Goal: Task Accomplishment & Management: Manage account settings

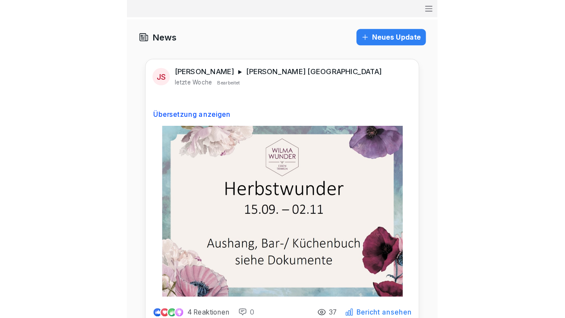
scroll to position [1313, 0]
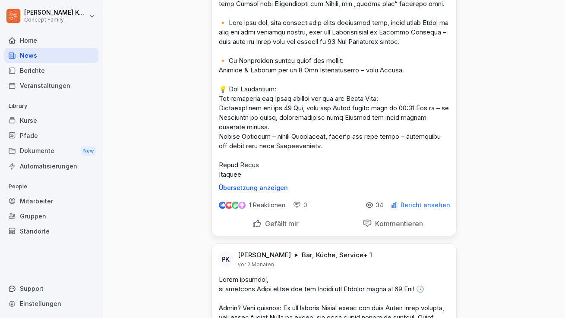
click at [51, 204] on div "Mitarbeiter" at bounding box center [51, 201] width 94 height 15
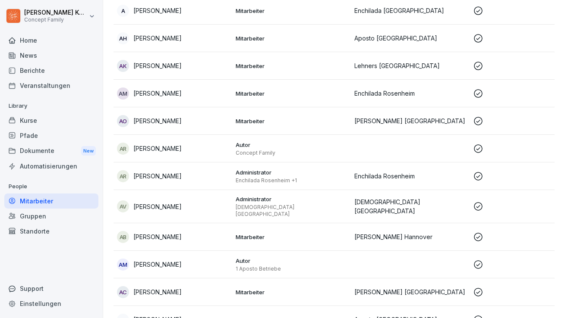
scroll to position [9, 0]
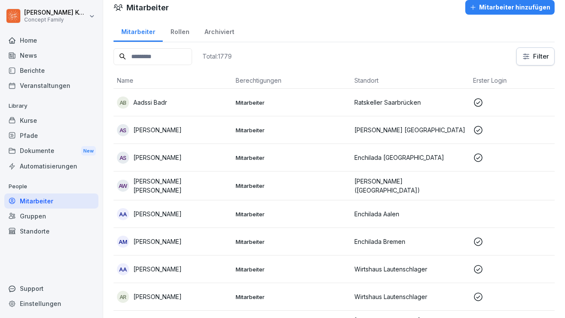
click at [36, 44] on div "Home" at bounding box center [51, 40] width 94 height 15
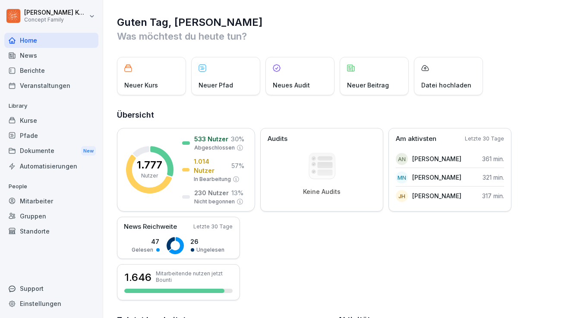
click at [54, 205] on div "Mitarbeiter" at bounding box center [51, 201] width 94 height 15
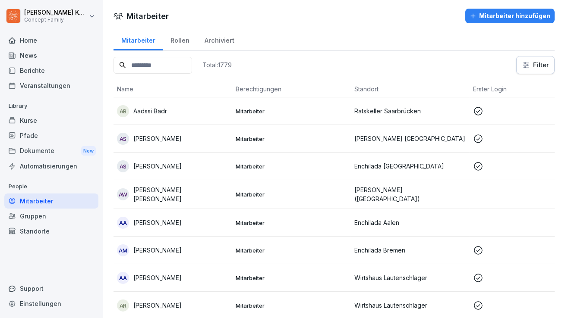
click at [36, 137] on div "Pfade" at bounding box center [51, 135] width 94 height 15
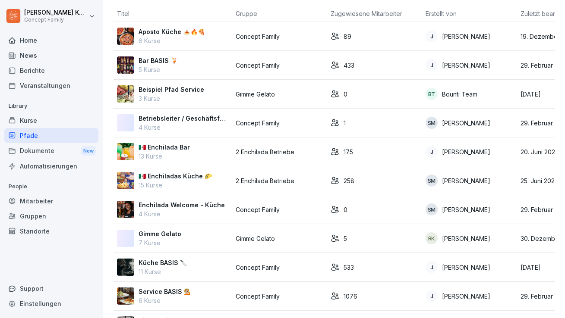
scroll to position [44, 0]
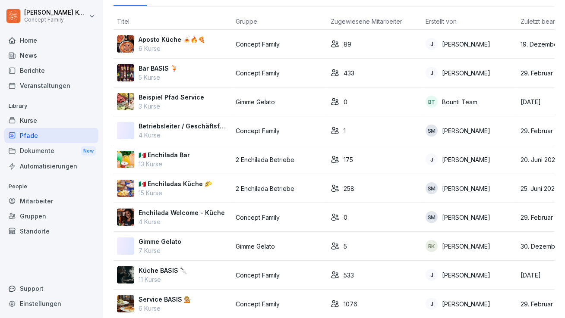
click at [172, 51] on p "6 Kurse" at bounding box center [172, 48] width 66 height 9
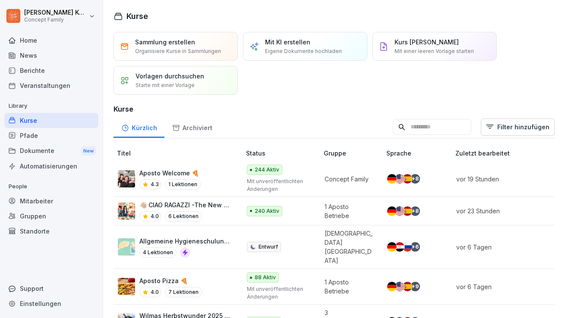
click at [199, 208] on p "👋🏼 CIAO RAGAZZI -The New Dolce Vita- Apostorelaunch" at bounding box center [185, 205] width 93 height 9
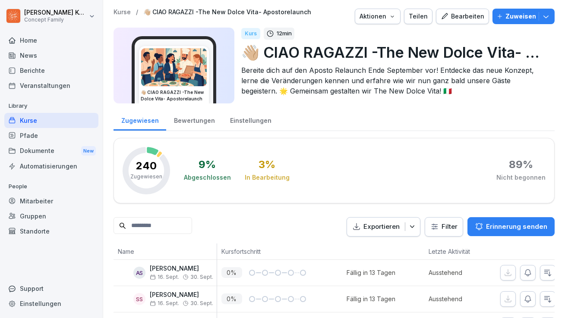
click at [195, 117] on div "Bewertungen" at bounding box center [194, 120] width 56 height 22
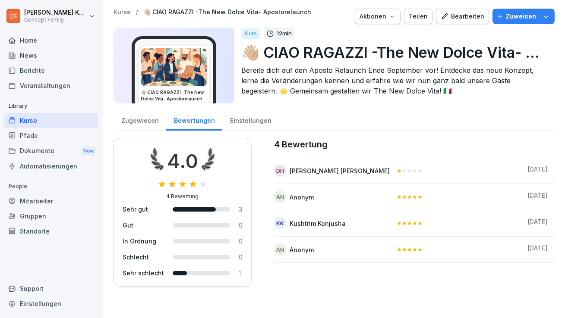
click at [145, 117] on div "Zugewiesen" at bounding box center [139, 120] width 53 height 22
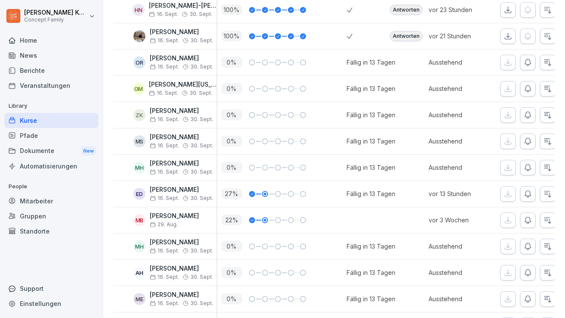
scroll to position [5436, 0]
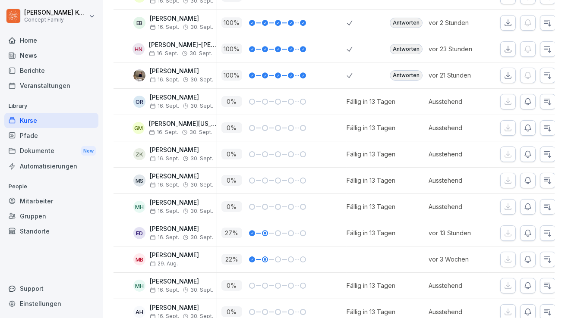
click at [408, 18] on div "Antworten" at bounding box center [406, 23] width 33 height 10
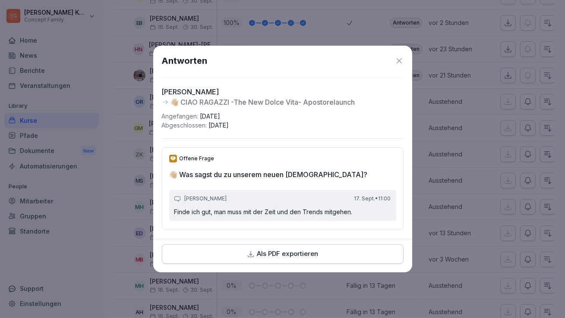
click at [397, 60] on icon at bounding box center [399, 60] width 5 height 5
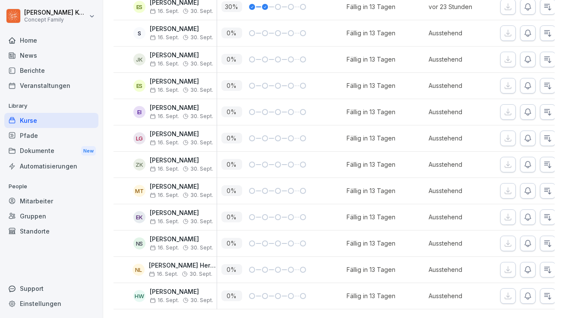
scroll to position [6268, 0]
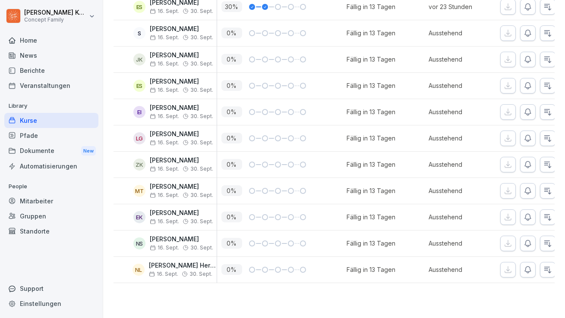
click at [35, 120] on div "Kurse" at bounding box center [51, 120] width 94 height 15
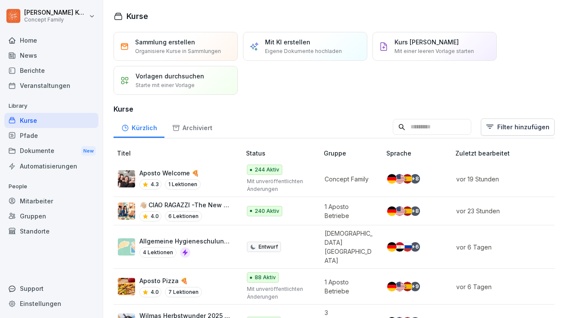
click at [208, 206] on p "👋🏼 CIAO RAGAZZI -The New Dolce Vita- Apostorelaunch" at bounding box center [185, 205] width 93 height 9
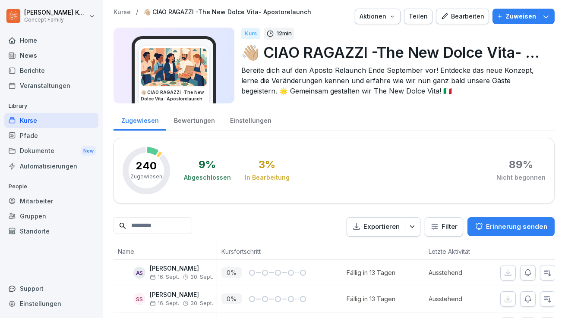
click at [518, 20] on p "Zuweisen" at bounding box center [520, 16] width 31 height 9
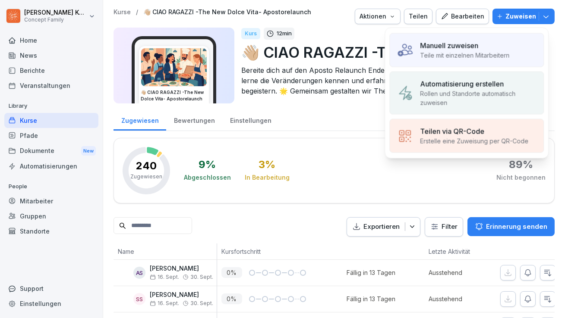
click at [482, 43] on div "Manuell zuweisen" at bounding box center [464, 46] width 89 height 10
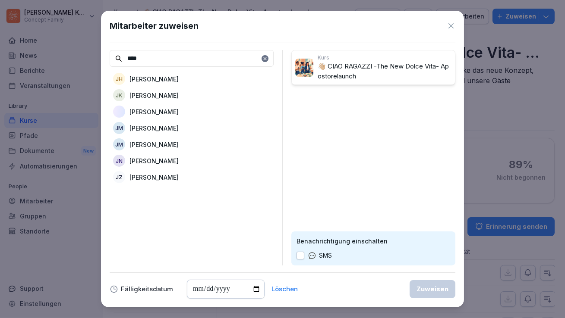
type input "****"
click at [152, 114] on p "[PERSON_NAME]" at bounding box center [153, 111] width 49 height 9
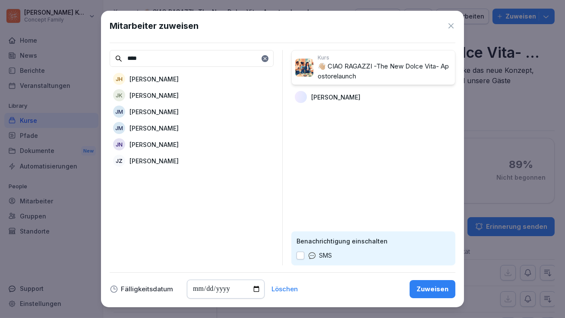
click at [421, 287] on div "Zuweisen" at bounding box center [432, 289] width 32 height 9
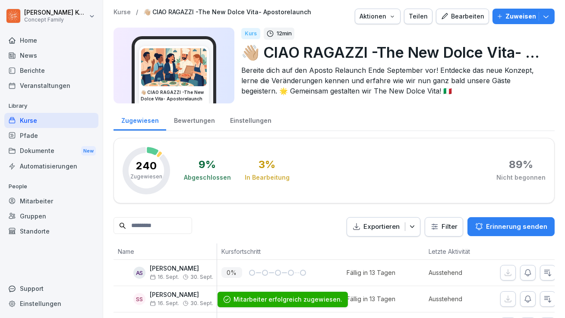
click at [44, 199] on div "Mitarbeiter" at bounding box center [51, 201] width 94 height 15
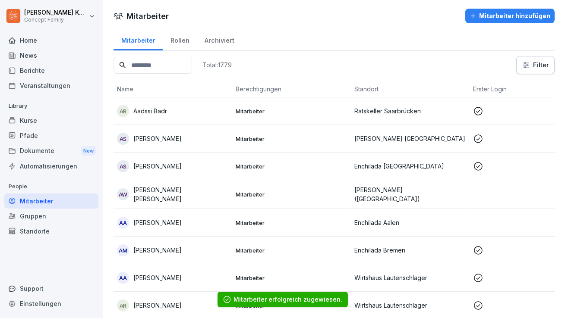
click at [143, 65] on input at bounding box center [152, 65] width 79 height 17
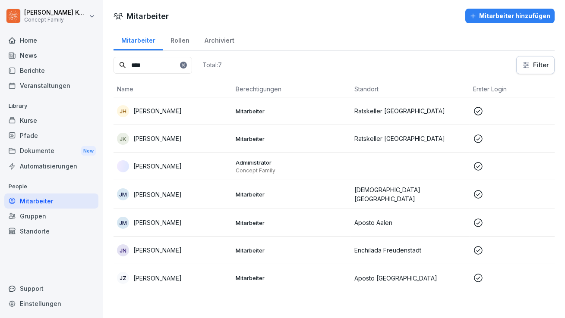
type input "****"
click at [161, 166] on p "[PERSON_NAME]" at bounding box center [157, 166] width 48 height 9
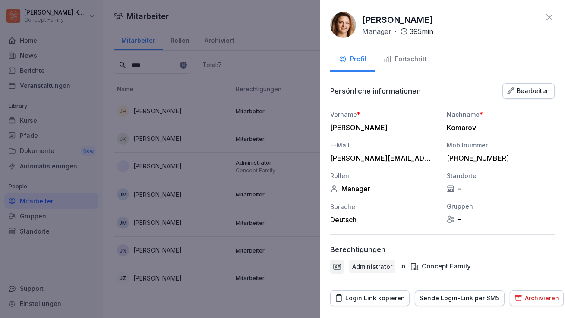
click at [388, 298] on div "Login Link kopieren" at bounding box center [370, 298] width 70 height 9
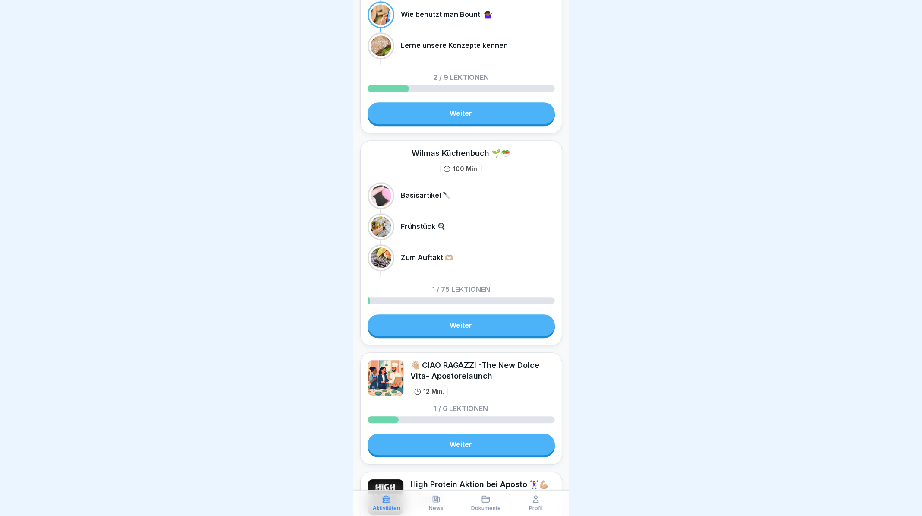
scroll to position [1231, 0]
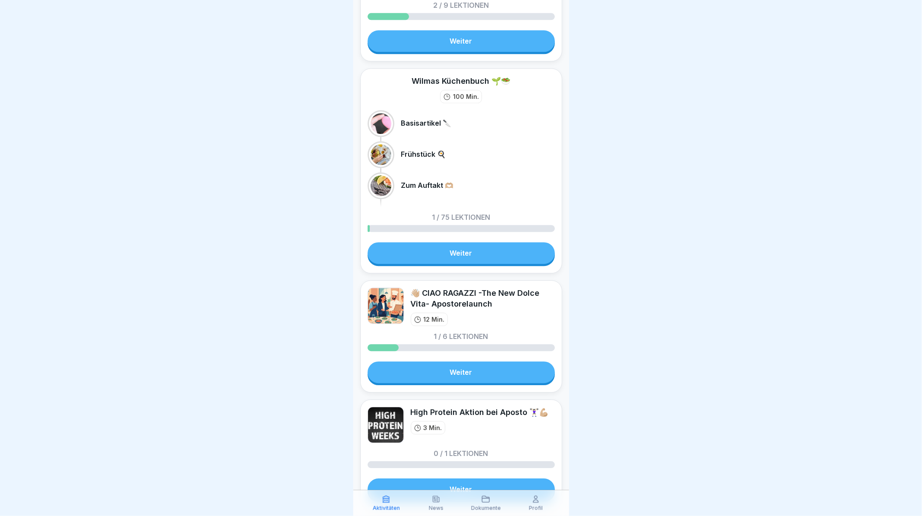
click at [514, 366] on link "Weiter" at bounding box center [461, 372] width 187 height 22
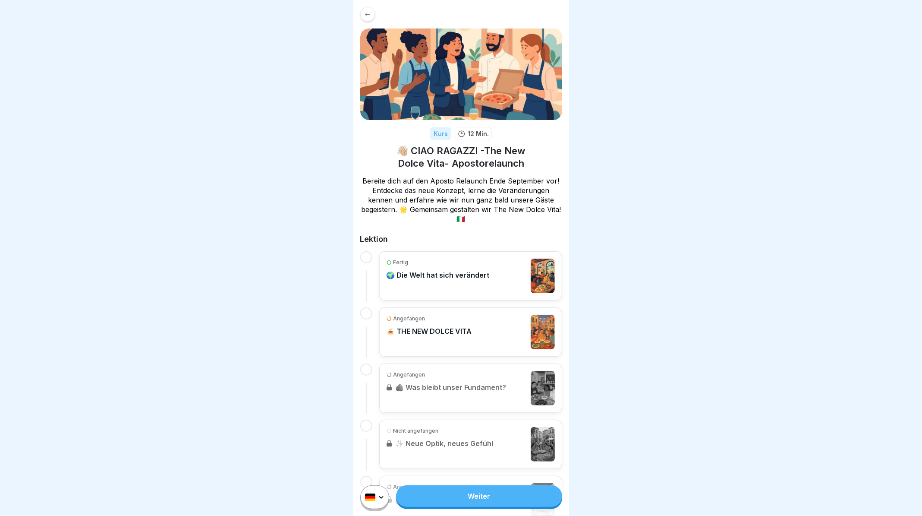
click at [484, 505] on link "Weiter" at bounding box center [479, 496] width 166 height 22
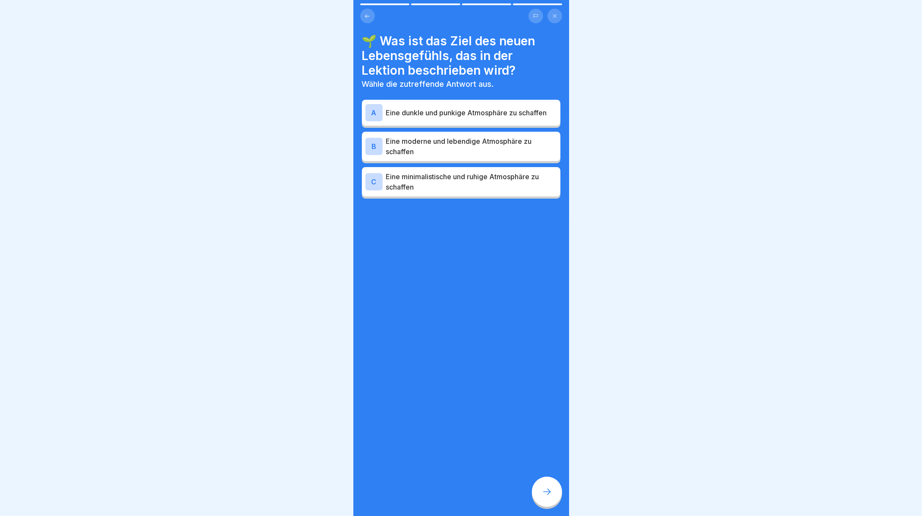
click at [366, 10] on button at bounding box center [367, 16] width 15 height 15
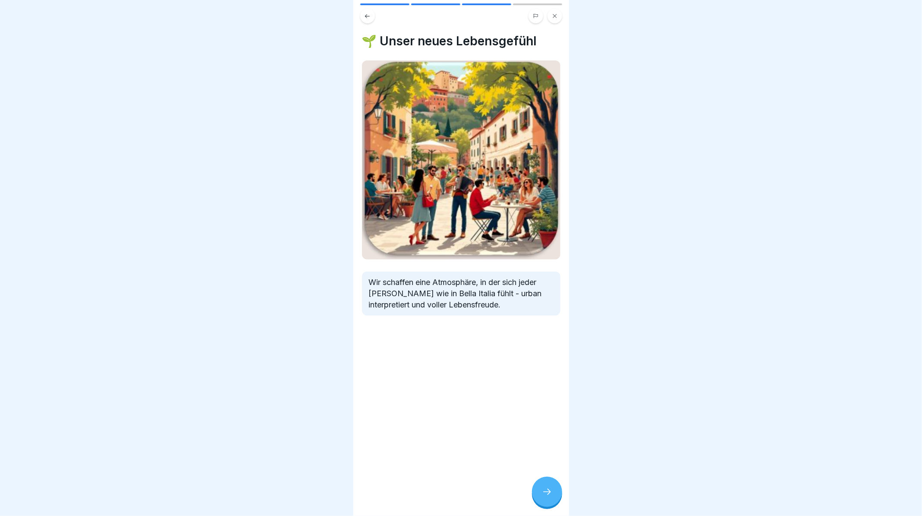
click at [366, 10] on button at bounding box center [367, 16] width 15 height 15
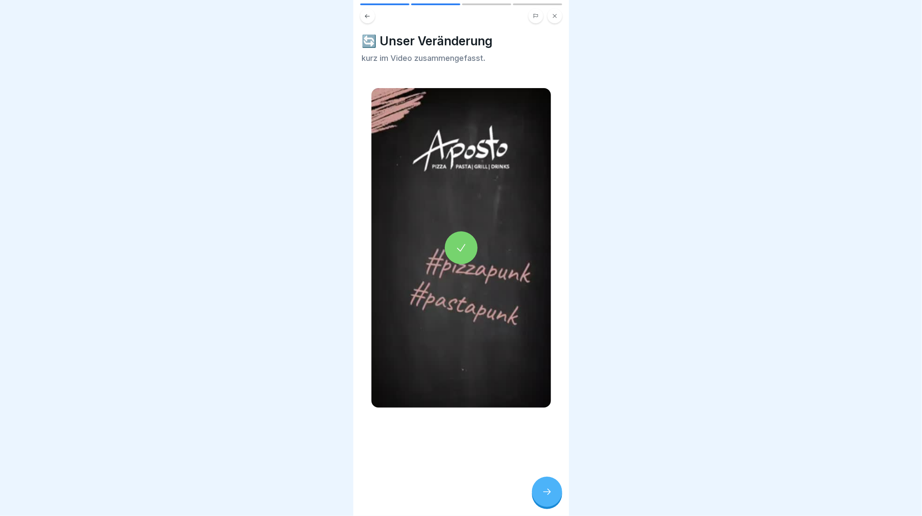
click at [366, 10] on button at bounding box center [367, 16] width 15 height 15
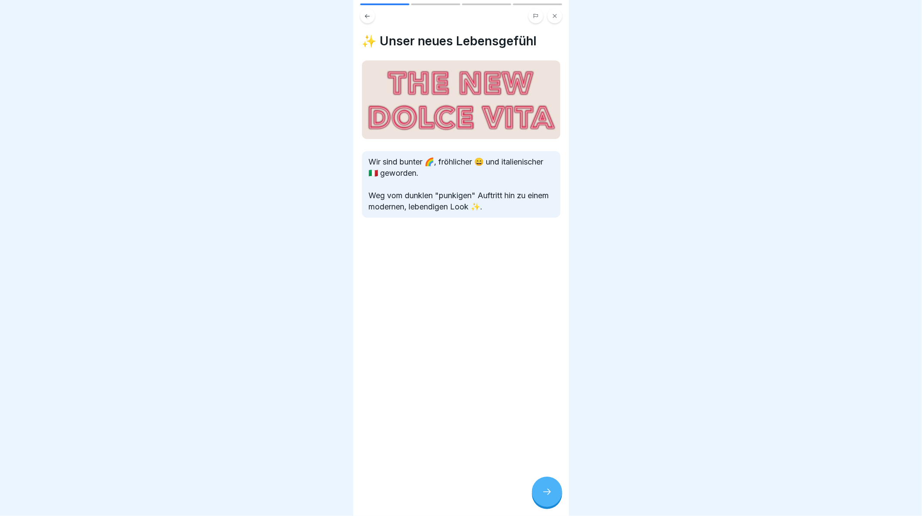
click at [366, 10] on button at bounding box center [367, 16] width 15 height 15
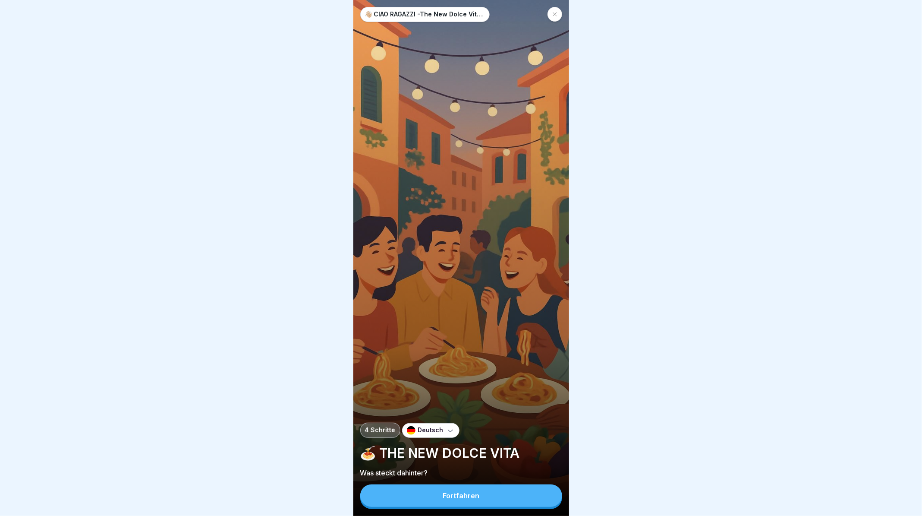
scroll to position [9, 0]
click at [498, 500] on button "Fortfahren" at bounding box center [461, 495] width 202 height 22
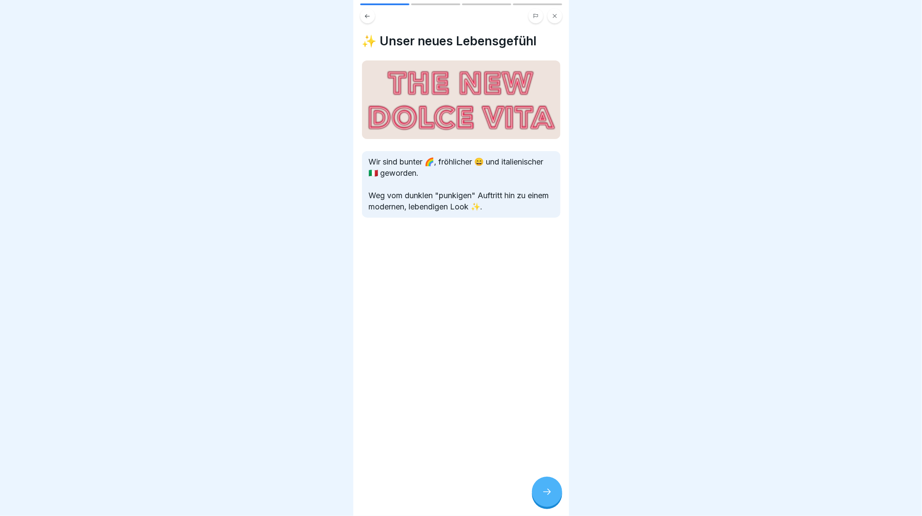
click at [544, 490] on icon at bounding box center [547, 491] width 10 height 10
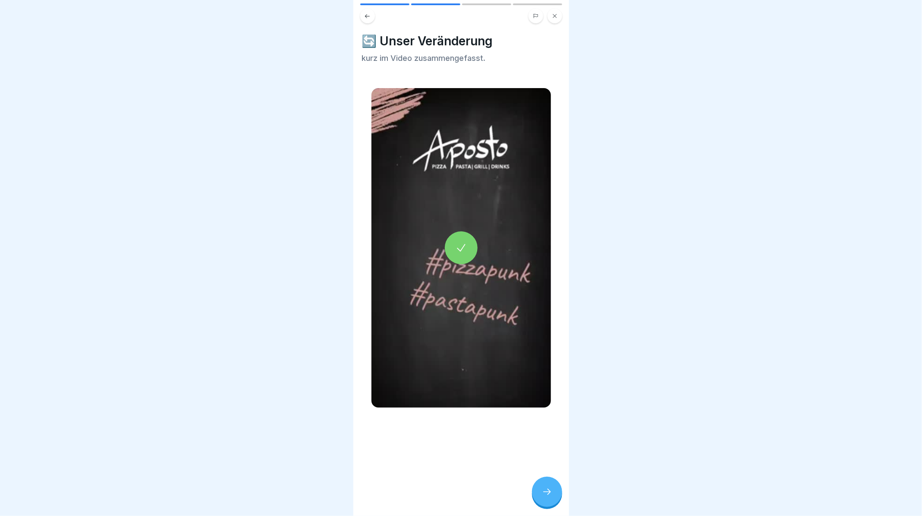
click at [549, 495] on icon at bounding box center [547, 491] width 10 height 10
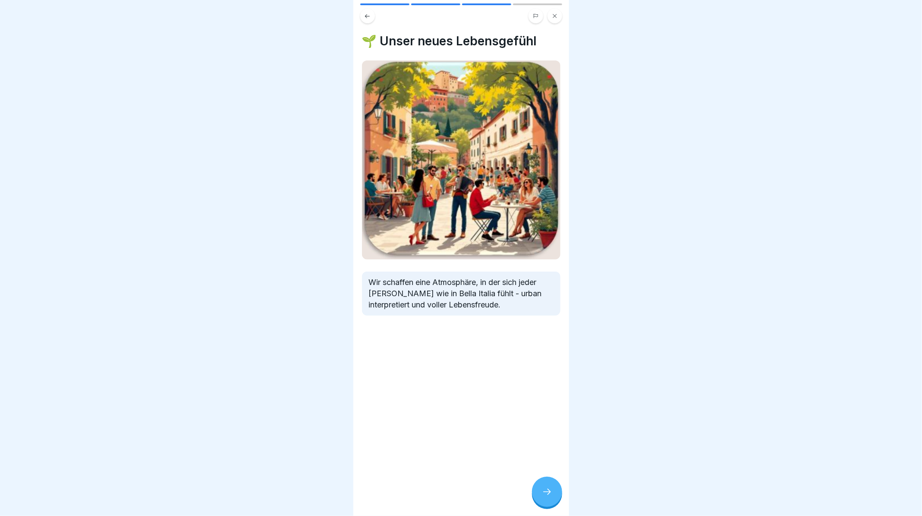
click at [549, 495] on icon at bounding box center [547, 491] width 10 height 10
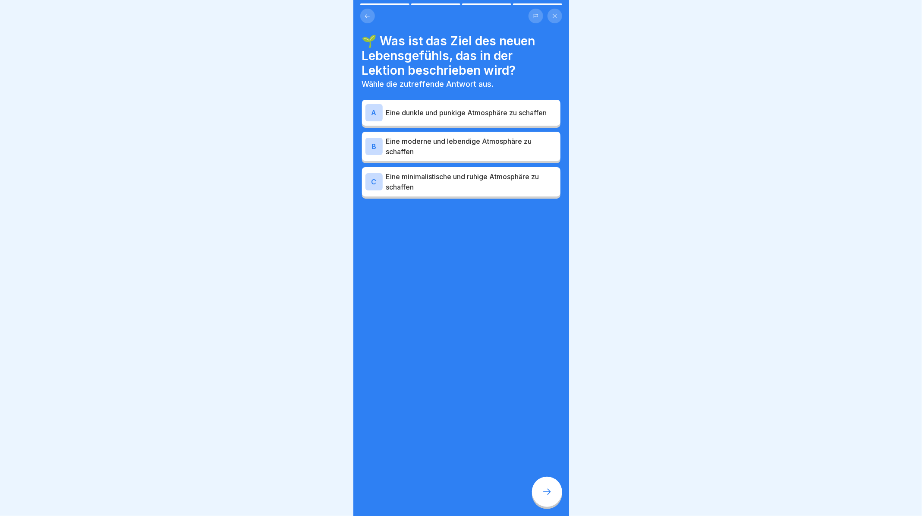
click at [549, 495] on icon at bounding box center [547, 491] width 10 height 10
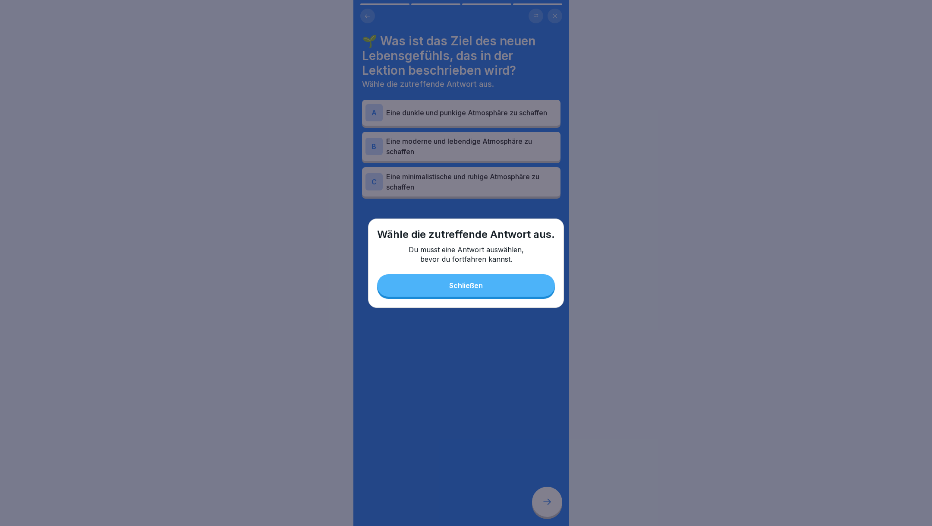
click at [471, 287] on div "Schließen" at bounding box center [466, 285] width 34 height 8
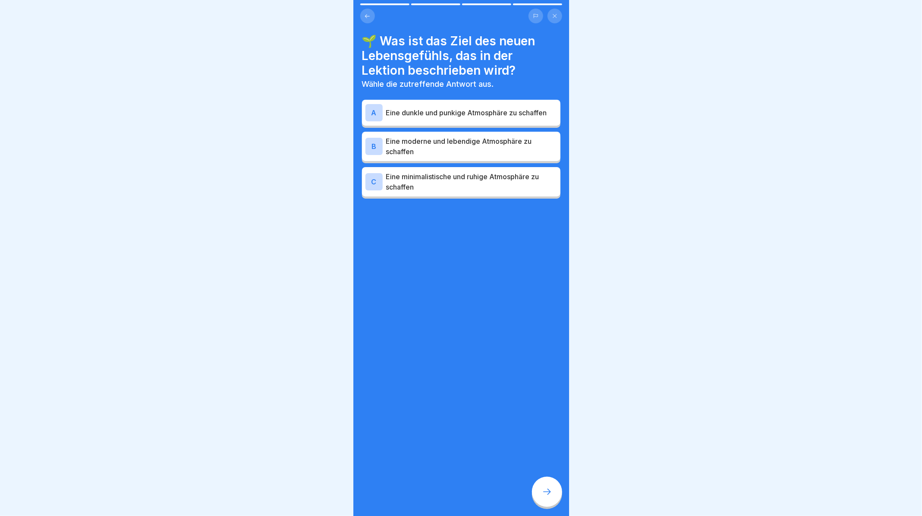
click at [429, 111] on p "Eine dunkle und punkige Atmosphäre zu schaffen" at bounding box center [471, 112] width 171 height 10
click at [416, 157] on p "Eine moderne und lebendige Atmosphäre zu schaffen" at bounding box center [471, 146] width 171 height 21
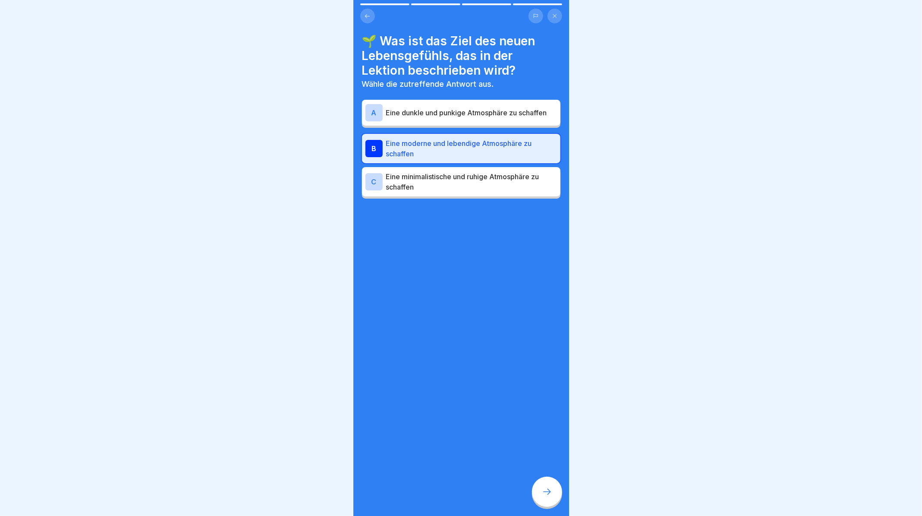
click at [362, 15] on button at bounding box center [367, 16] width 15 height 15
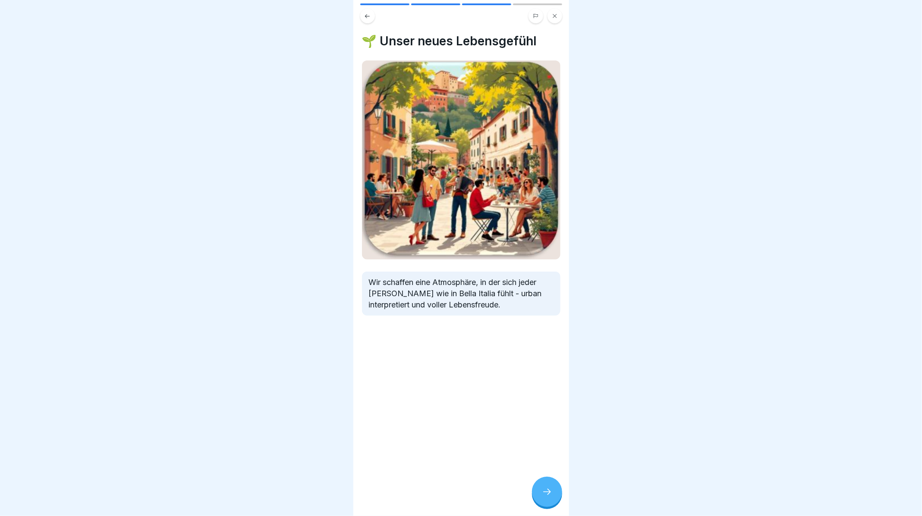
click at [545, 507] on div at bounding box center [547, 491] width 30 height 30
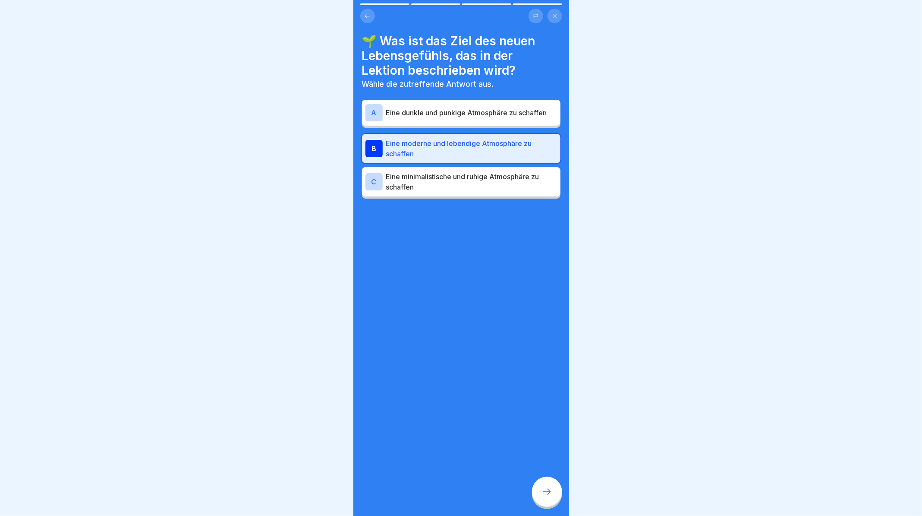
click at [478, 126] on div "A Eine dunkle und punkige Atmosphäre zu schaffen" at bounding box center [461, 113] width 199 height 26
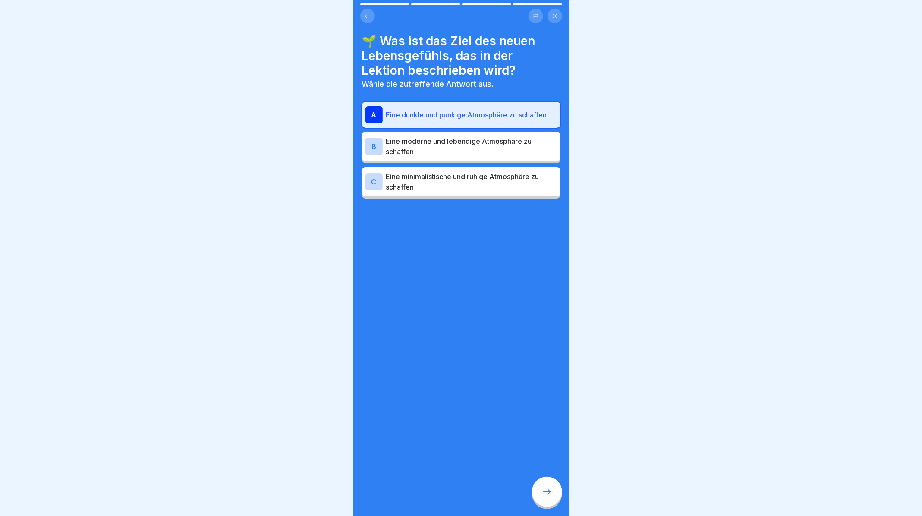
click at [483, 157] on p "Eine moderne und lebendige Atmosphäre zu schaffen" at bounding box center [471, 146] width 171 height 21
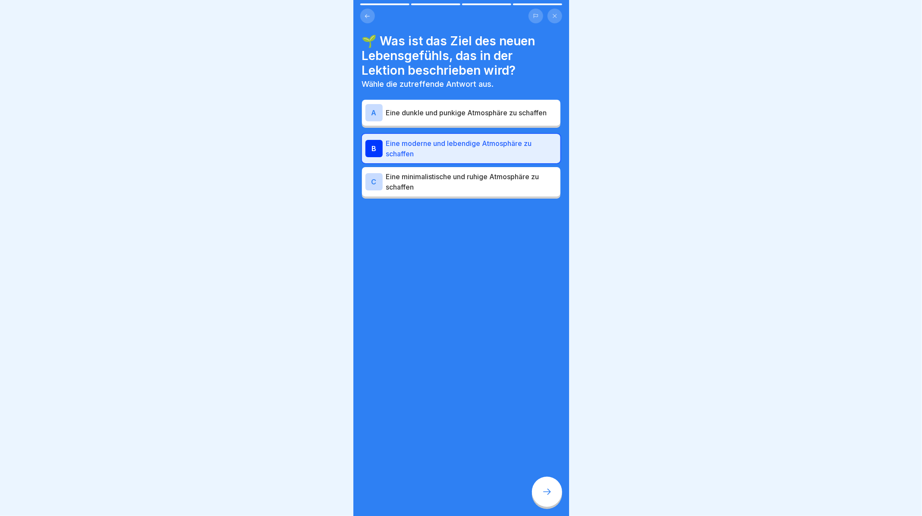
click at [472, 158] on p "Eine moderne und lebendige Atmosphäre zu schaffen" at bounding box center [471, 148] width 171 height 21
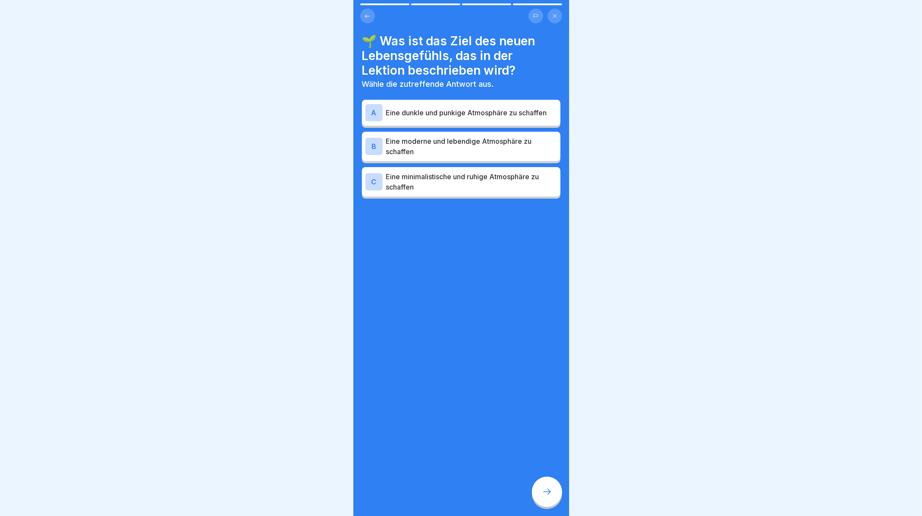
click at [466, 155] on p "Eine moderne und lebendige Atmosphäre zu schaffen" at bounding box center [471, 146] width 171 height 21
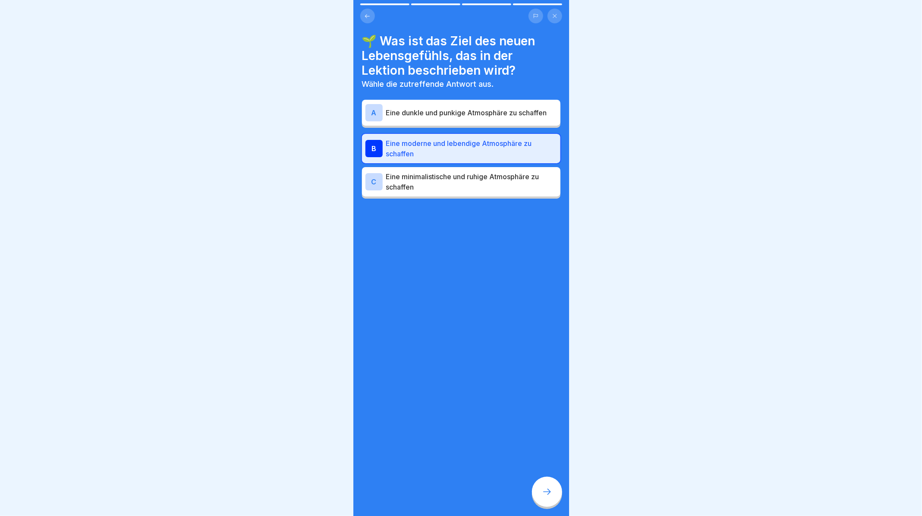
click at [545, 497] on icon at bounding box center [547, 491] width 10 height 10
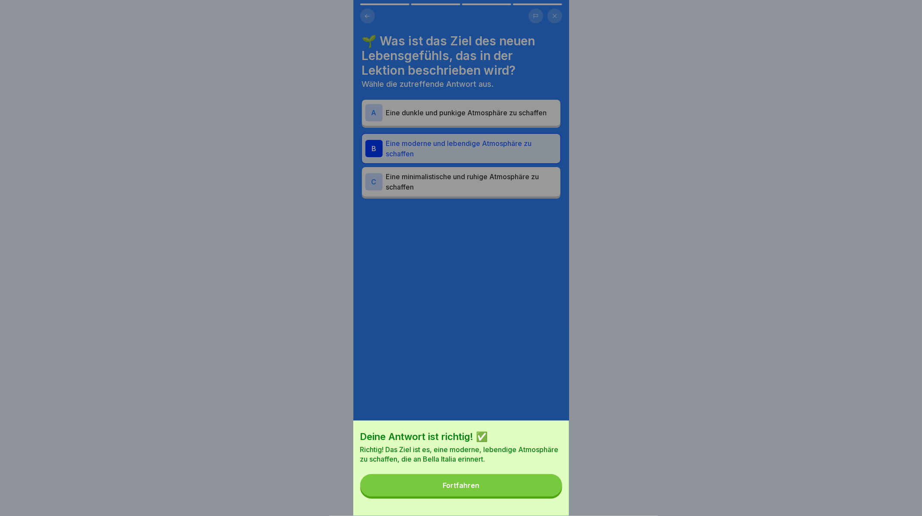
click at [471, 489] on div "Fortfahren" at bounding box center [461, 485] width 37 height 8
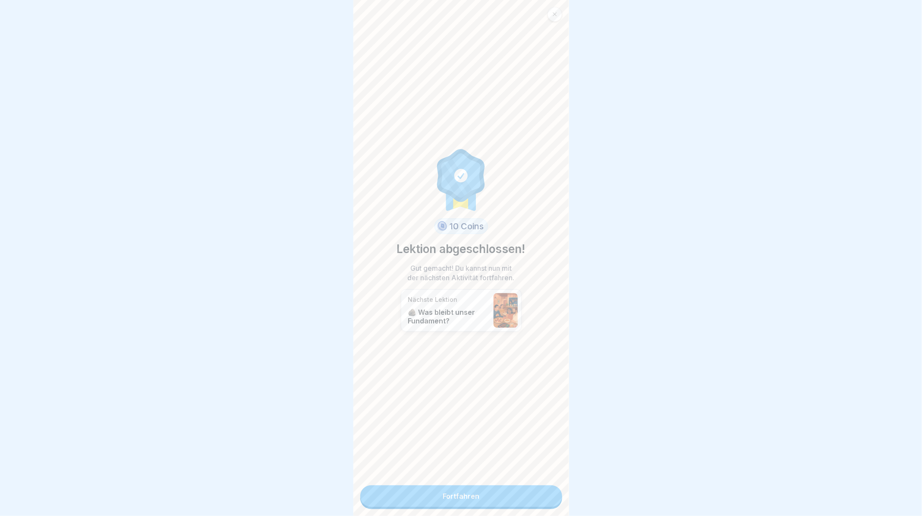
click at [476, 492] on link "Fortfahren" at bounding box center [461, 496] width 202 height 22
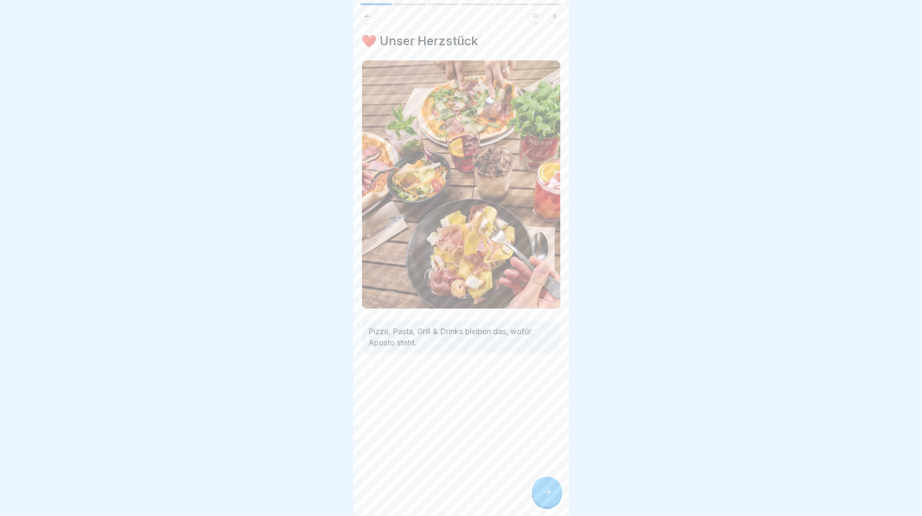
click at [536, 503] on div at bounding box center [547, 491] width 30 height 30
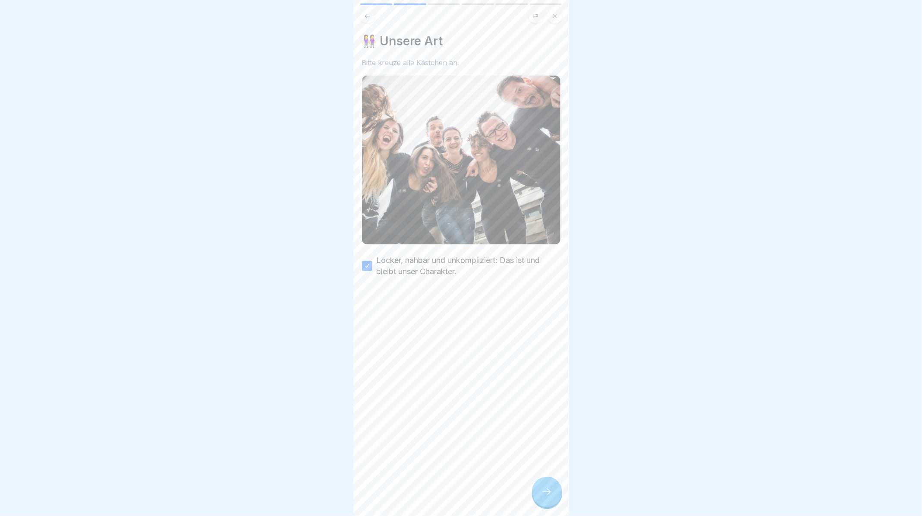
click at [549, 497] on icon at bounding box center [547, 491] width 10 height 10
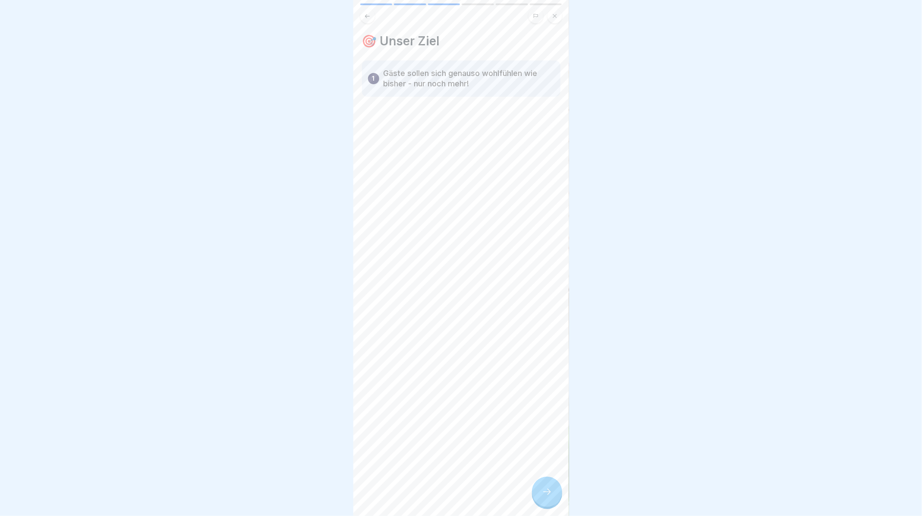
click at [549, 497] on icon at bounding box center [547, 491] width 10 height 10
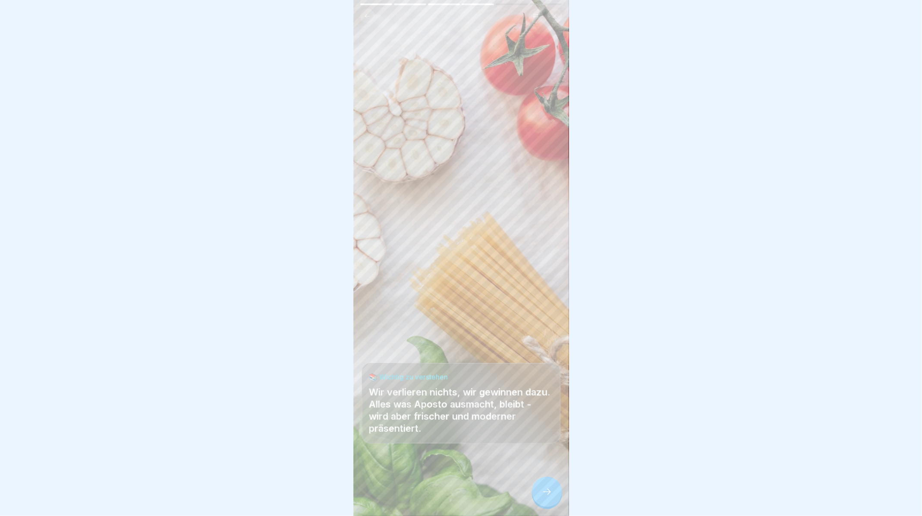
click at [549, 497] on icon at bounding box center [547, 491] width 10 height 10
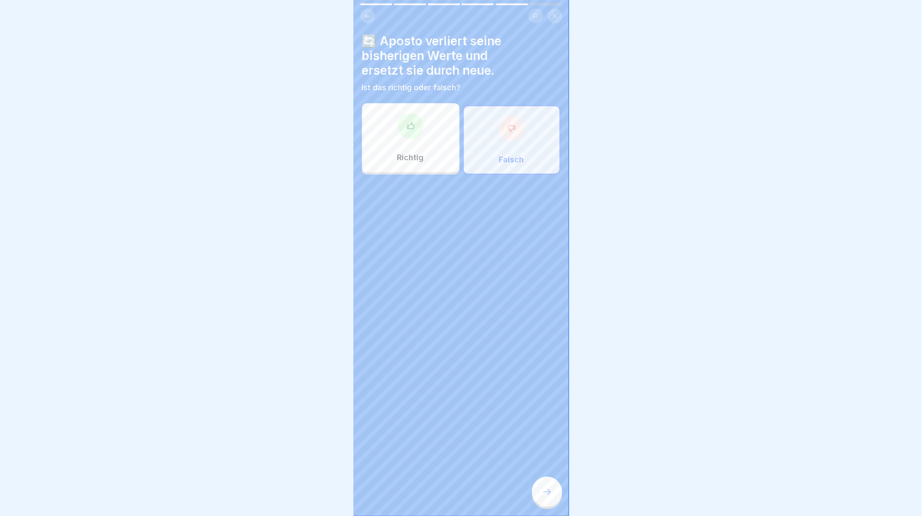
click at [499, 134] on div at bounding box center [512, 128] width 26 height 26
click at [544, 494] on div at bounding box center [547, 491] width 30 height 30
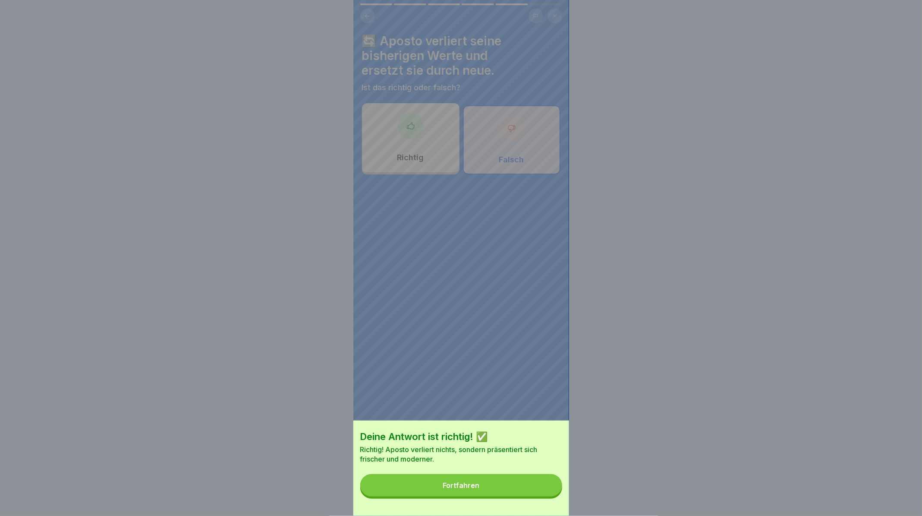
click at [513, 496] on button "Fortfahren" at bounding box center [461, 485] width 202 height 22
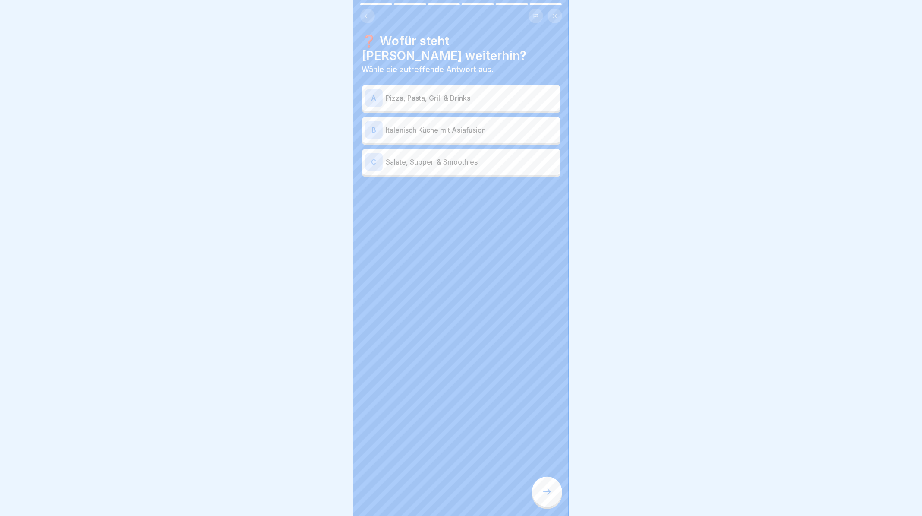
click at [467, 99] on p "Pizza, Pasta, Grill & Drinks" at bounding box center [471, 98] width 171 height 10
click at [554, 507] on div at bounding box center [547, 491] width 30 height 30
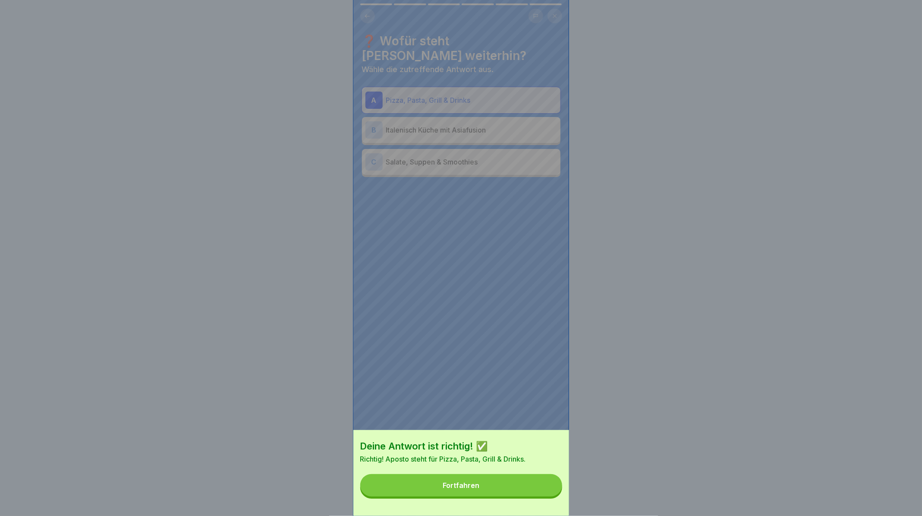
click at [537, 496] on button "Fortfahren" at bounding box center [461, 485] width 202 height 22
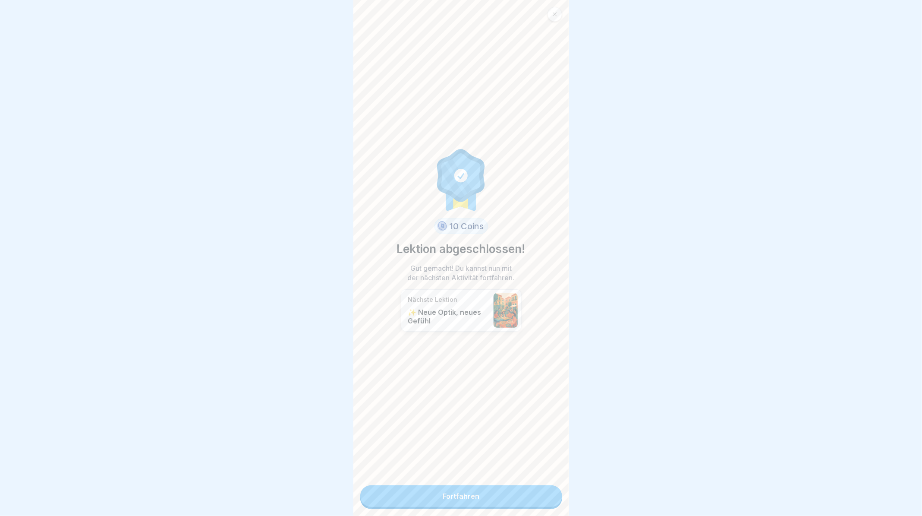
click at [518, 493] on link "Fortfahren" at bounding box center [461, 496] width 202 height 22
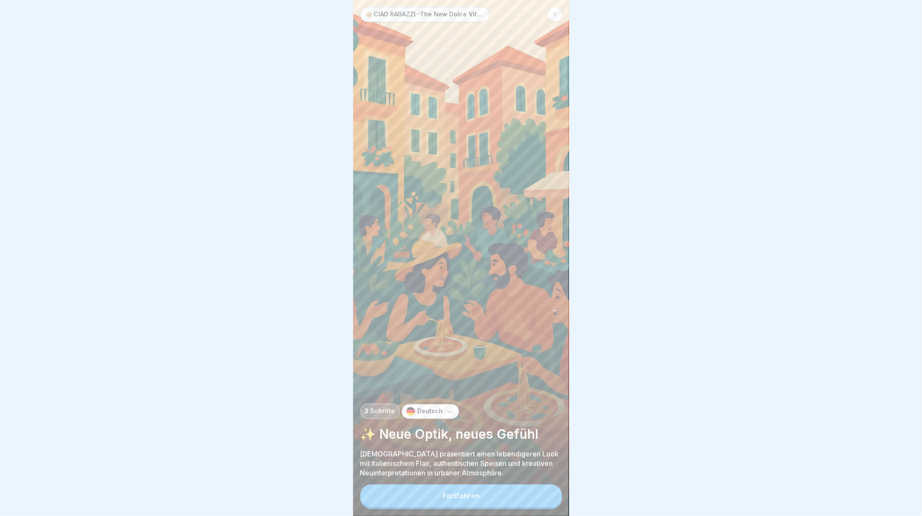
click at [520, 506] on button "Fortfahren" at bounding box center [461, 495] width 202 height 22
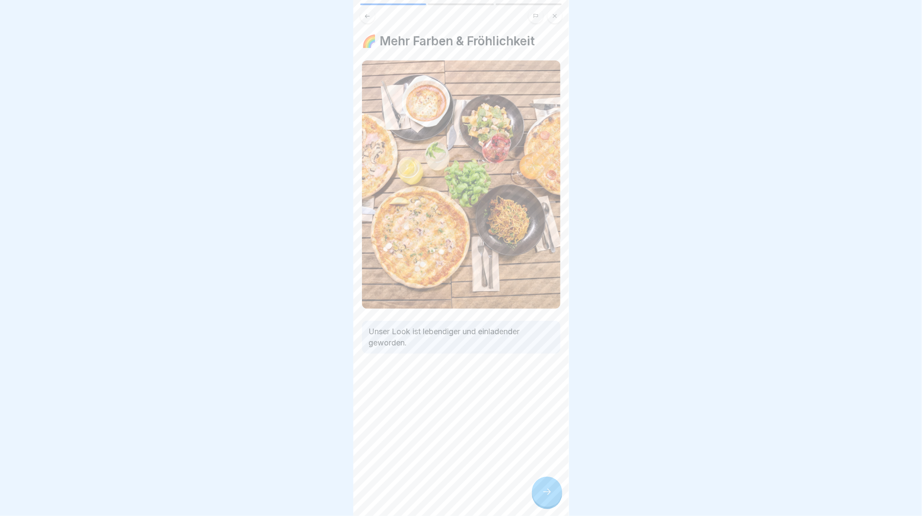
click at [546, 496] on div at bounding box center [547, 491] width 30 height 30
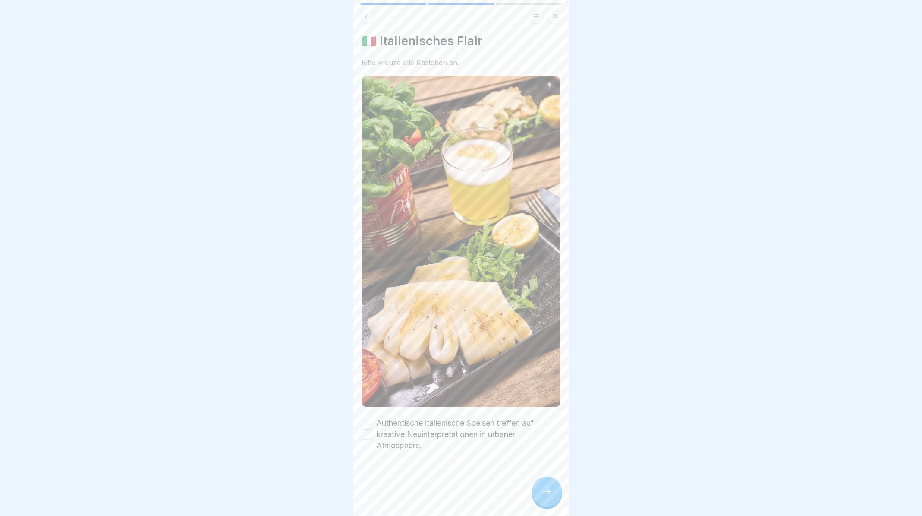
click at [368, 429] on button "Authentische italienische Speisen treffen auf kreative Neuinterpretationen in u…" at bounding box center [367, 434] width 10 height 10
click at [544, 497] on icon at bounding box center [547, 491] width 10 height 10
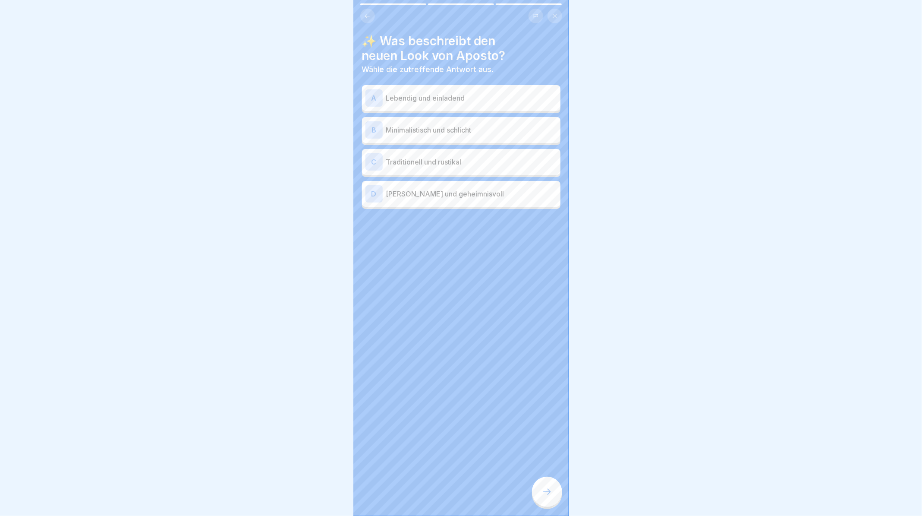
click at [458, 89] on div "A Lebendig und einladend" at bounding box center [462, 97] width 192 height 17
click at [557, 507] on div at bounding box center [547, 491] width 30 height 30
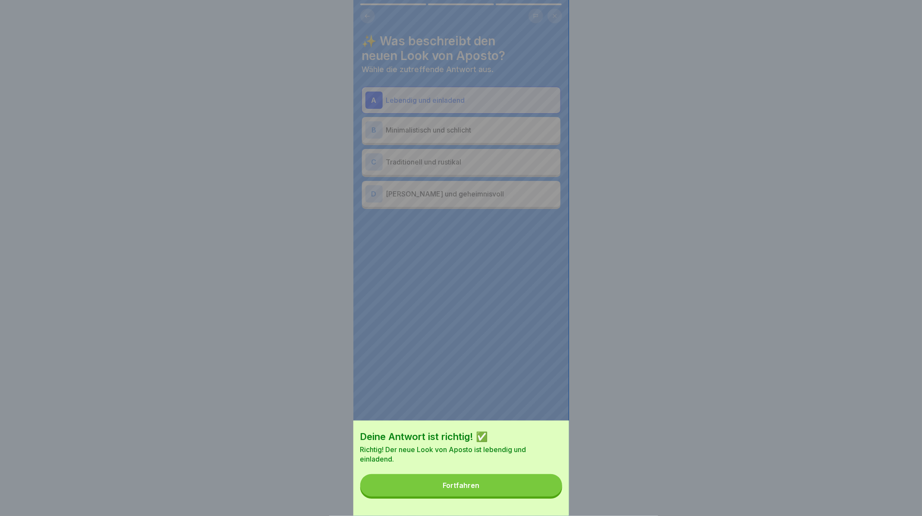
click at [530, 490] on button "Fortfahren" at bounding box center [461, 485] width 202 height 22
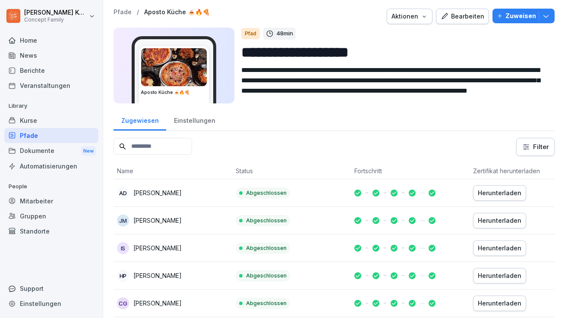
click at [460, 12] on div "Bearbeiten" at bounding box center [463, 16] width 44 height 9
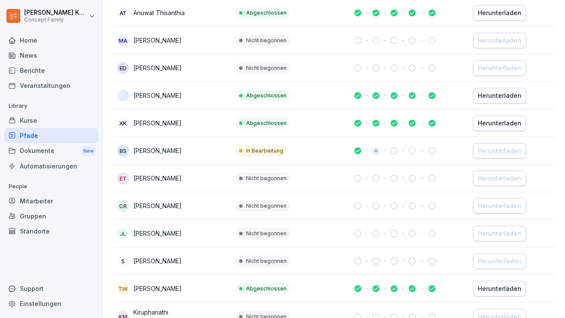
scroll to position [349, 0]
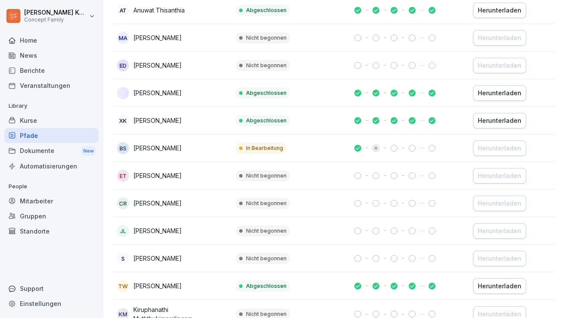
click at [44, 128] on div "Pfade" at bounding box center [51, 135] width 94 height 15
click at [46, 125] on div "Kurse" at bounding box center [51, 120] width 94 height 15
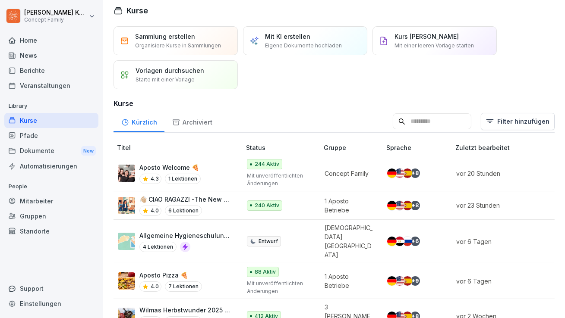
scroll to position [44, 0]
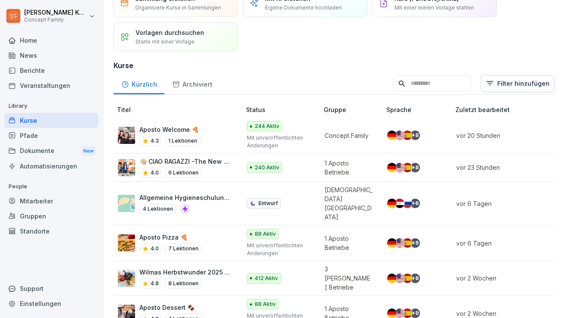
click at [219, 168] on div "4.0 6 Lektionen" at bounding box center [185, 173] width 93 height 10
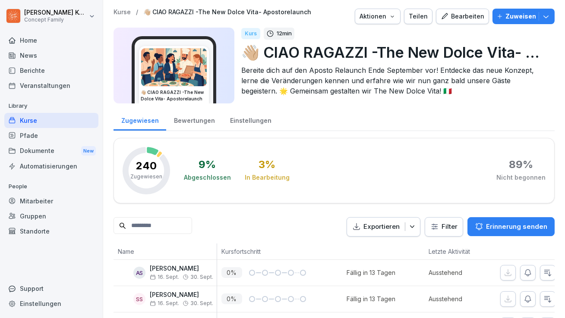
click at [186, 120] on div "Bewertungen" at bounding box center [194, 120] width 56 height 22
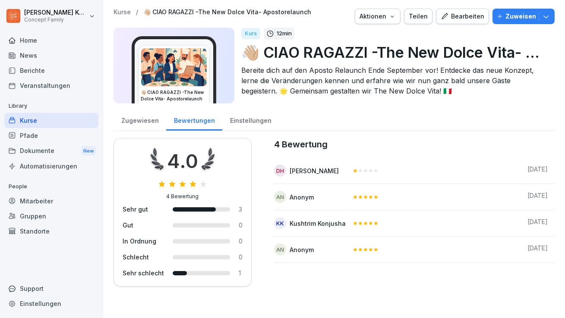
click at [141, 121] on div "Zugewiesen" at bounding box center [139, 120] width 53 height 22
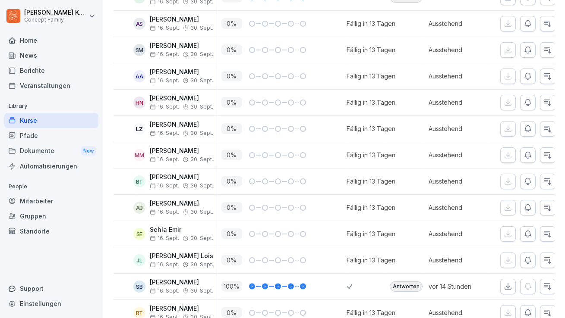
scroll to position [2707, 0]
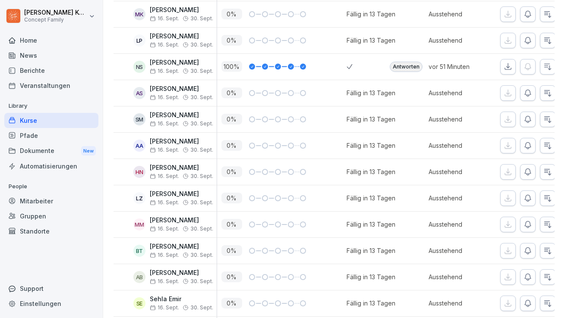
click at [412, 64] on div "Antworten" at bounding box center [406, 67] width 33 height 10
